Goal: Navigation & Orientation: Find specific page/section

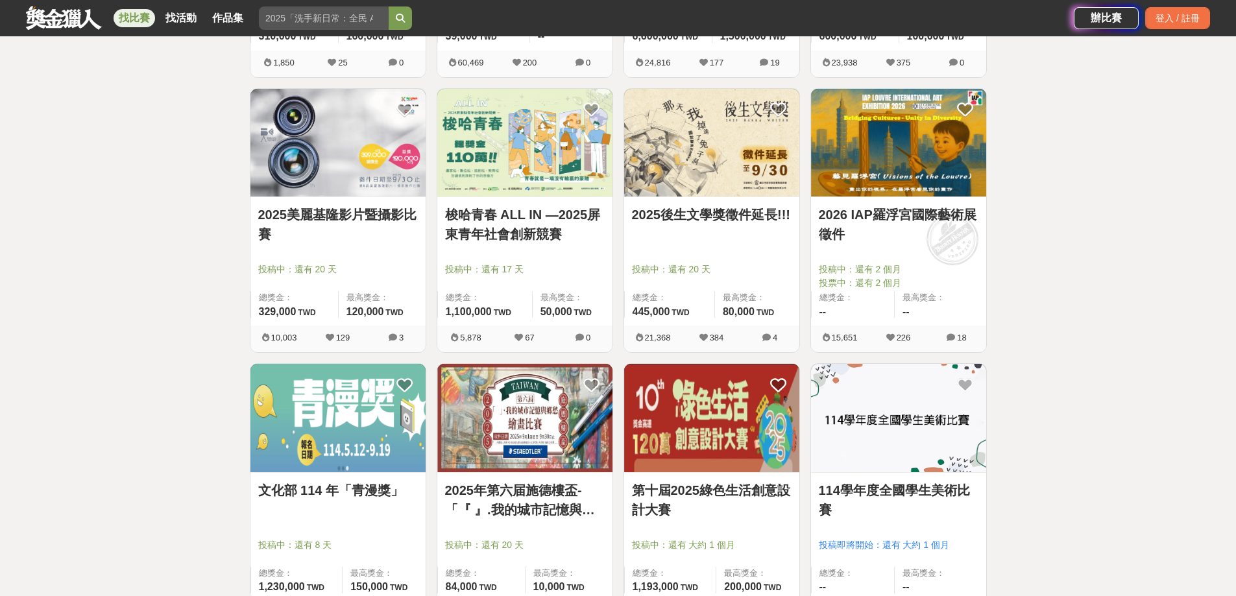
scroll to position [1363, 0]
